Goal: Navigation & Orientation: Find specific page/section

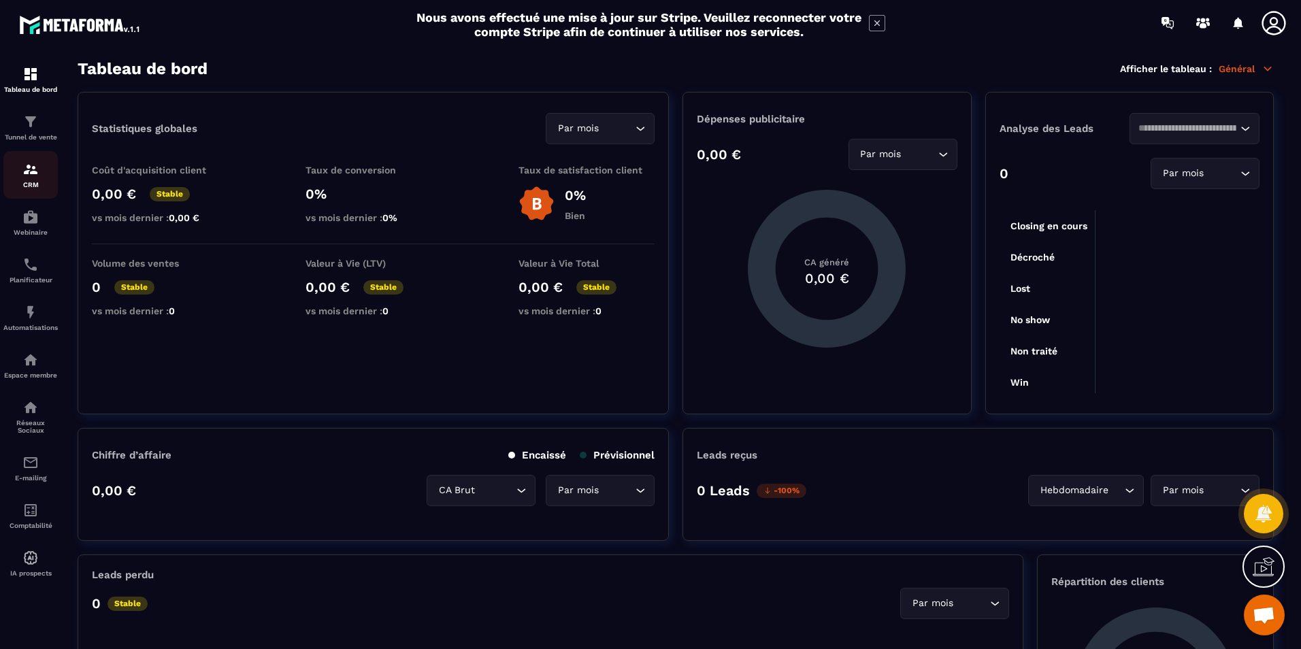
click at [22, 170] on img at bounding box center [30, 169] width 16 height 16
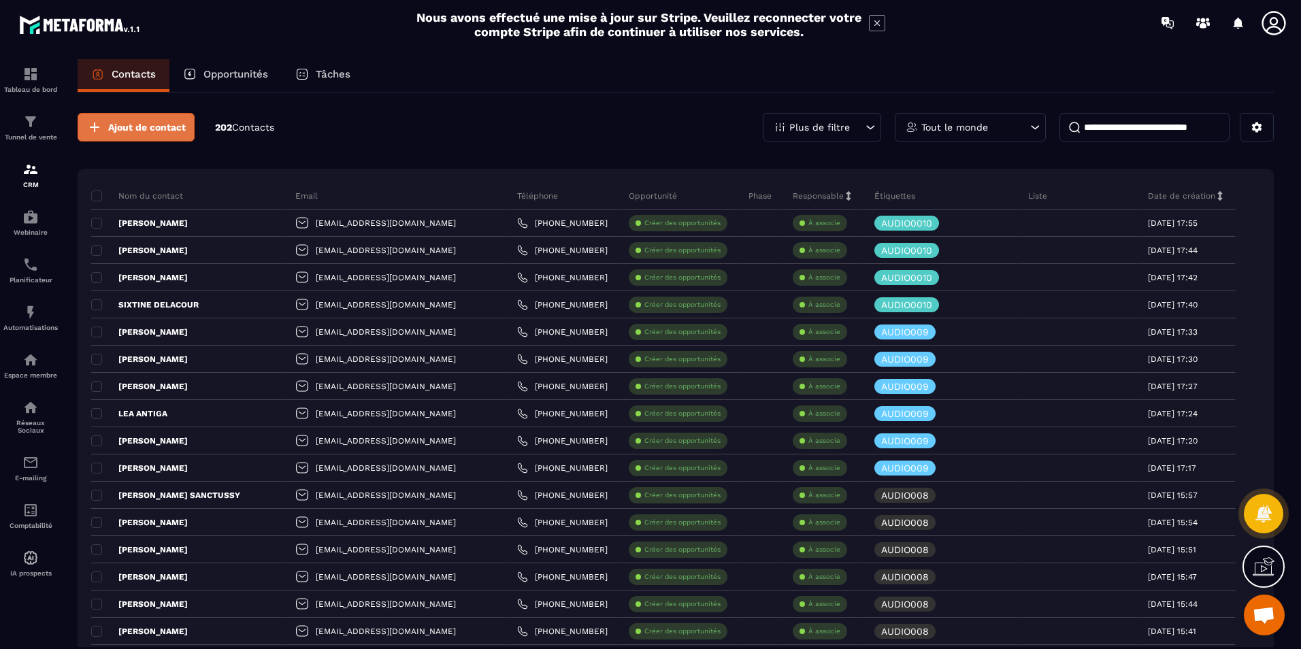
click at [157, 126] on span "Ajout de contact" at bounding box center [147, 127] width 78 height 14
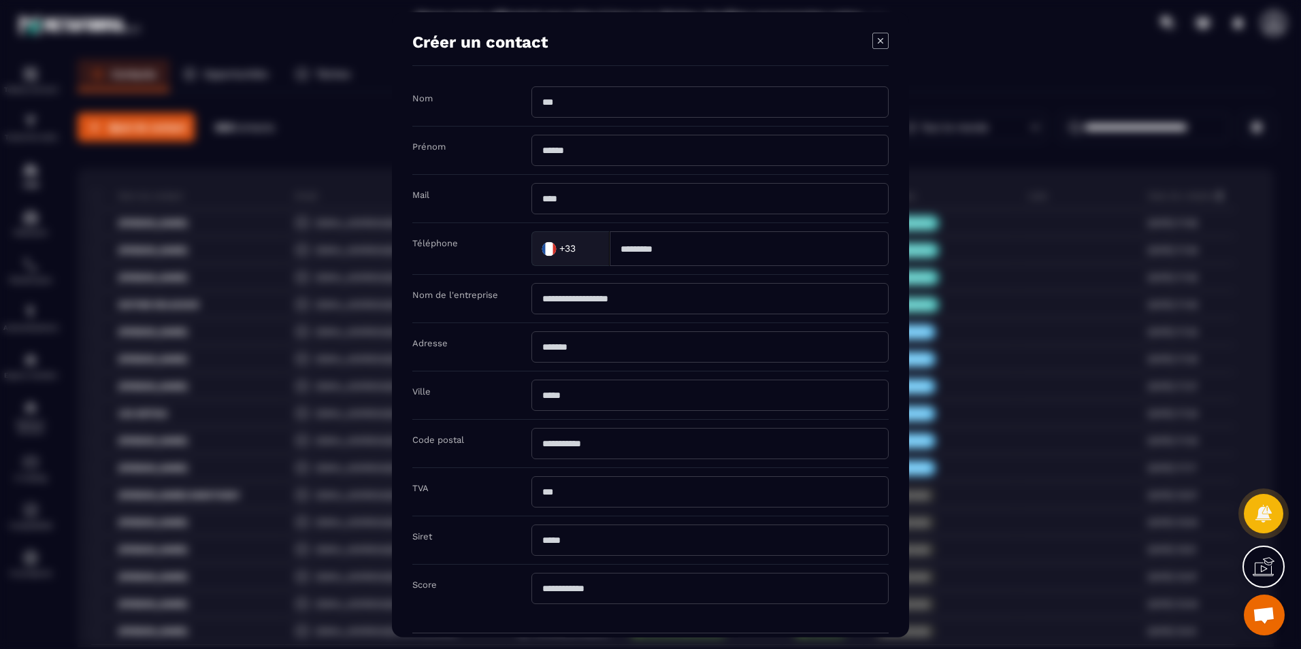
click at [880, 35] on icon "Modal window" at bounding box center [880, 41] width 16 height 16
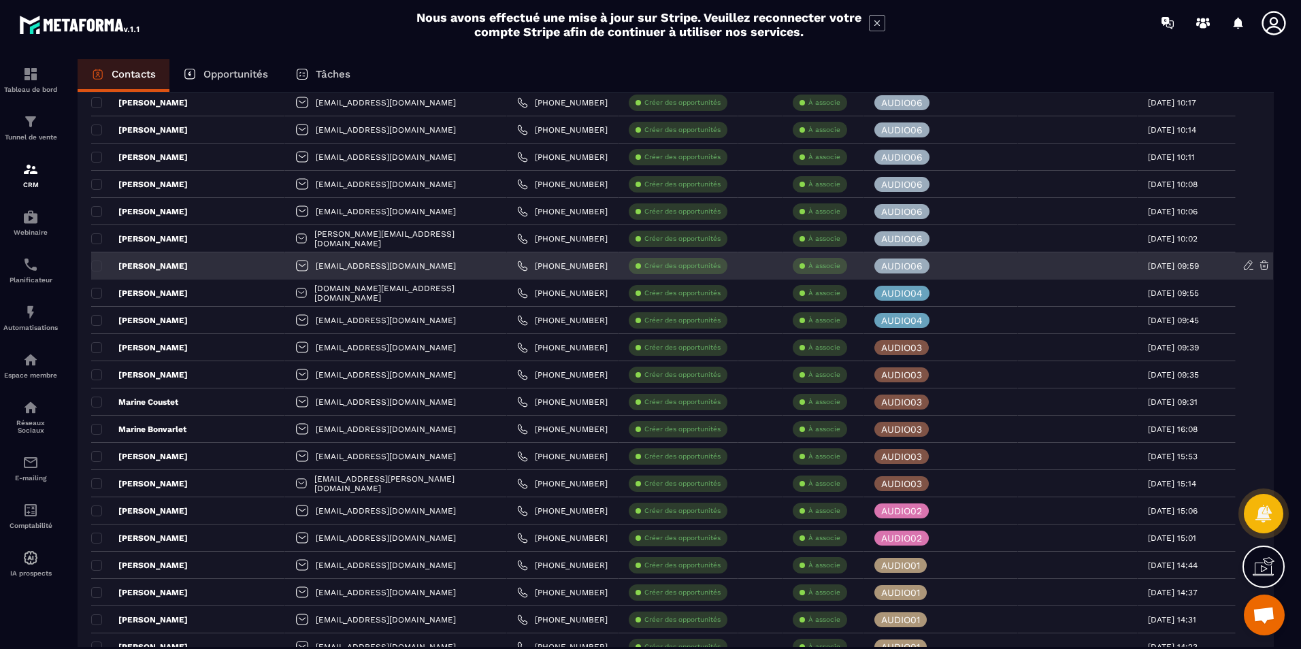
scroll to position [1361, 0]
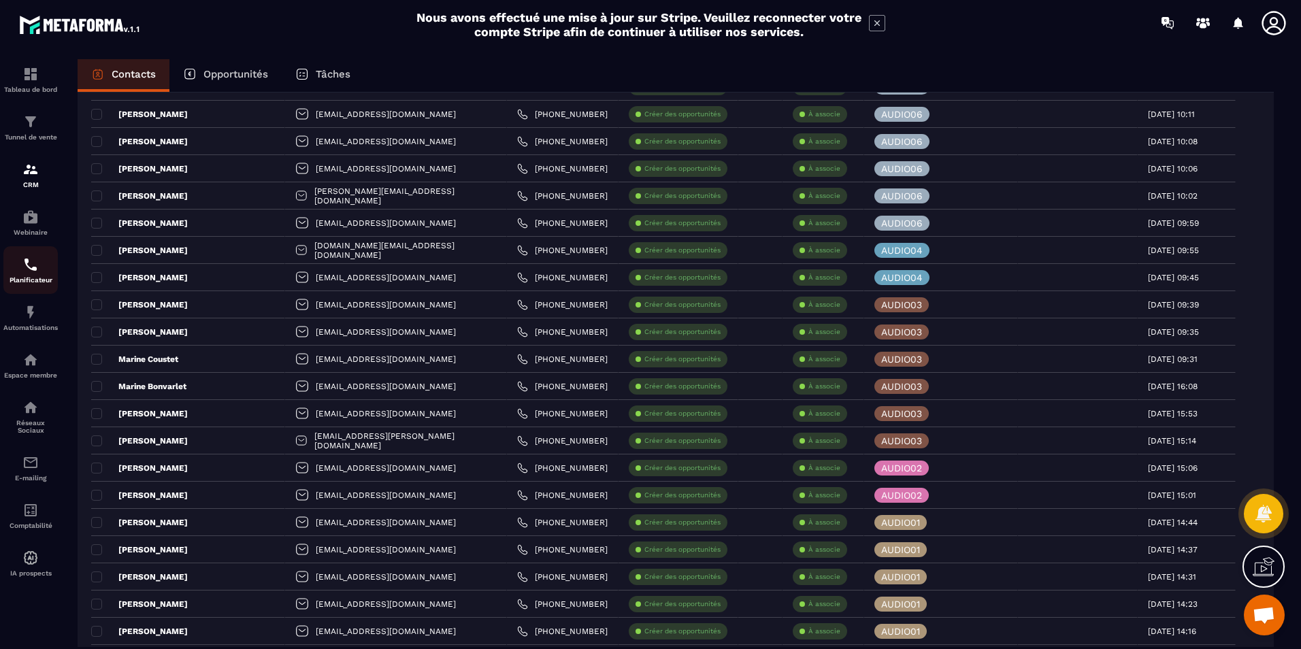
click at [35, 269] on img at bounding box center [30, 264] width 16 height 16
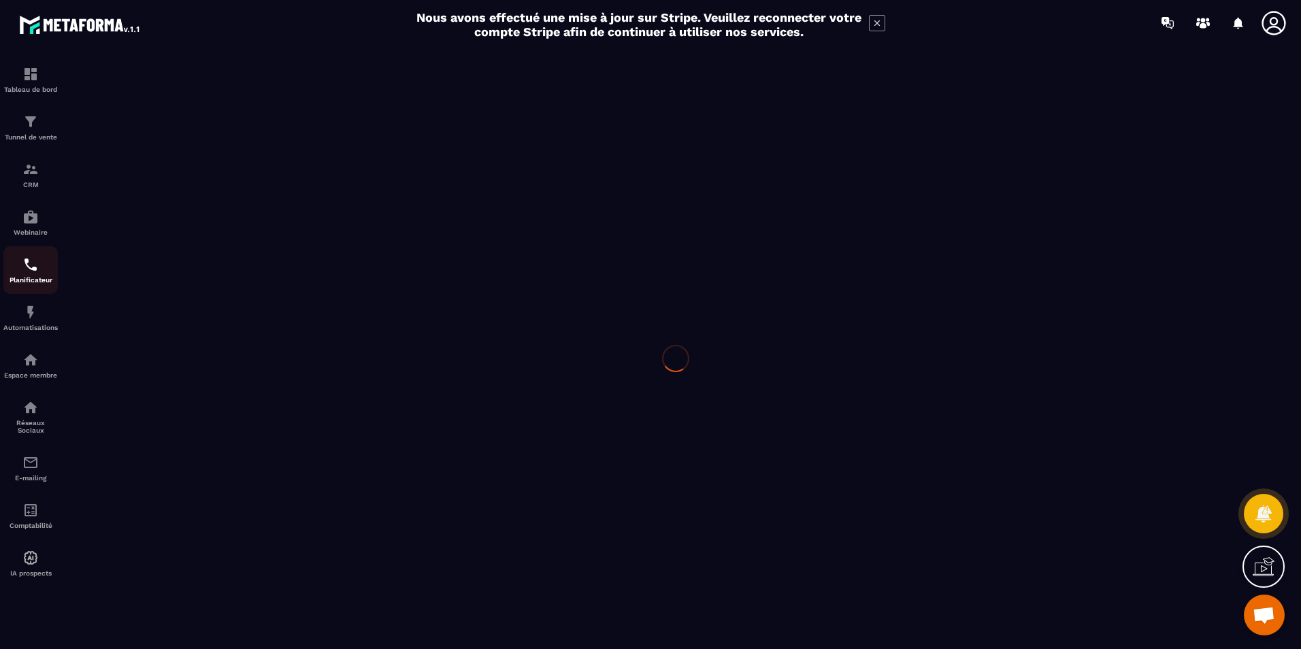
scroll to position [0, 0]
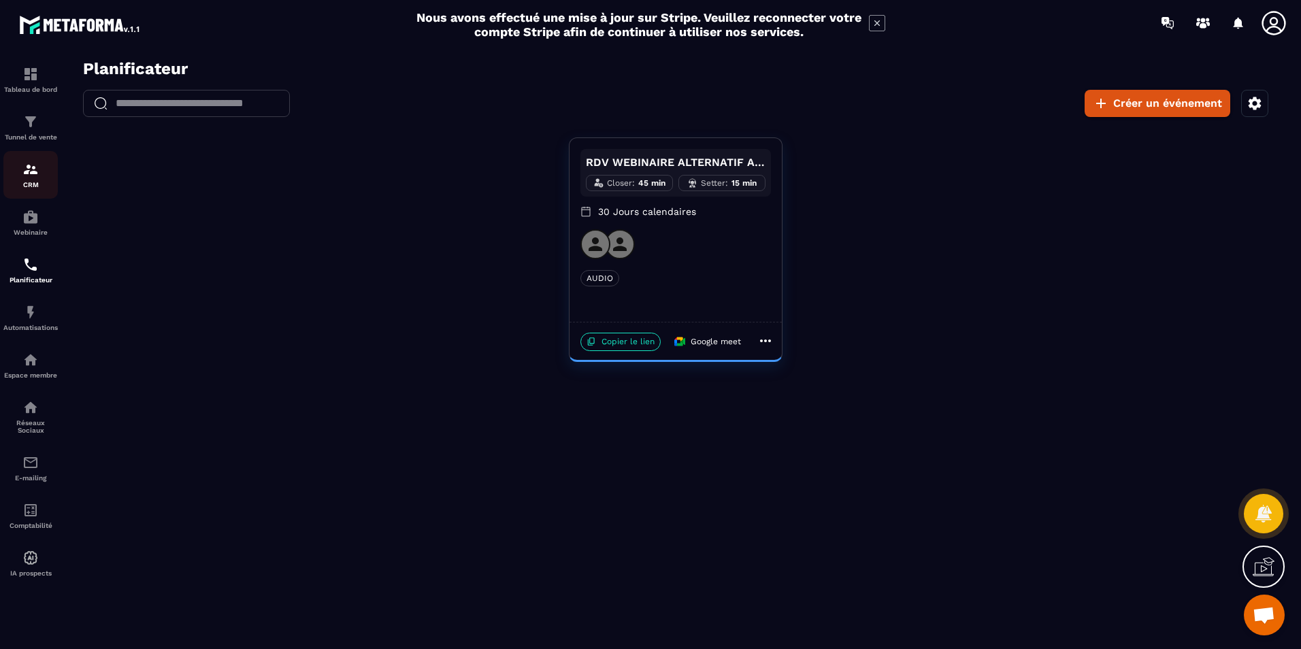
click at [28, 168] on img at bounding box center [30, 169] width 16 height 16
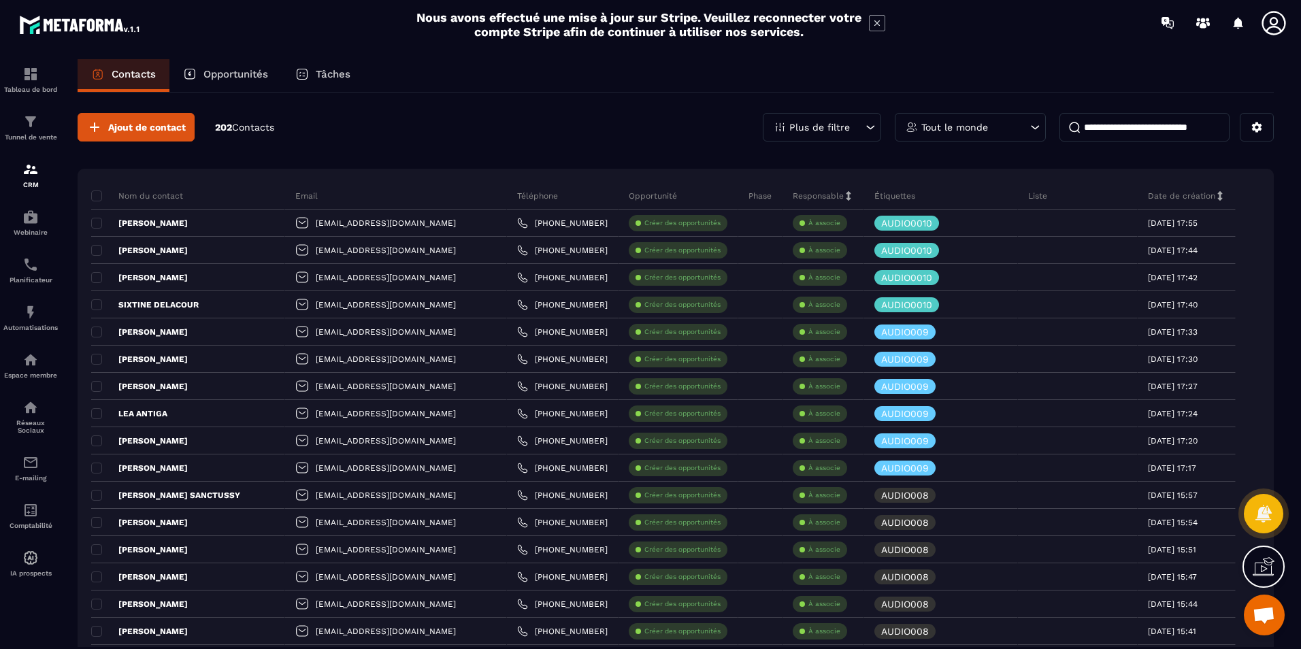
click at [874, 23] on icon at bounding box center [877, 23] width 16 height 16
